Goal: Book appointment/travel/reservation

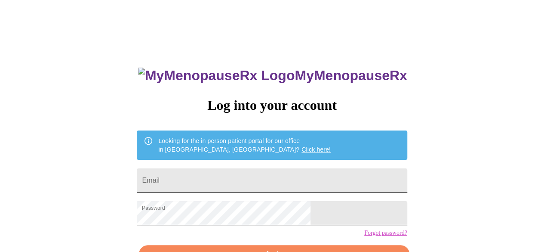
click at [244, 181] on input "Email" at bounding box center [272, 180] width 270 height 24
type input "[EMAIL_ADDRESS][DOMAIN_NAME]"
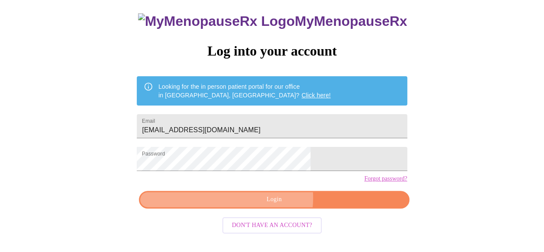
click at [268, 205] on span "Login" at bounding box center [274, 199] width 250 height 11
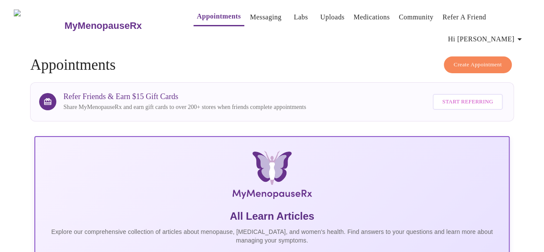
click at [62, 56] on h4 "Create Appointment Appointments" at bounding box center [271, 64] width 483 height 17
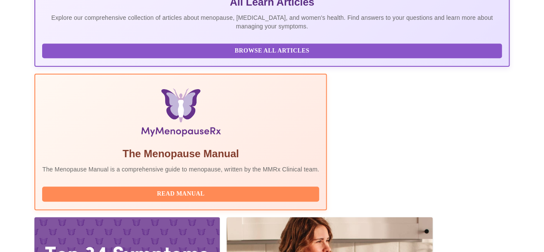
scroll to position [215, 0]
